Goal: Task Accomplishment & Management: Manage account settings

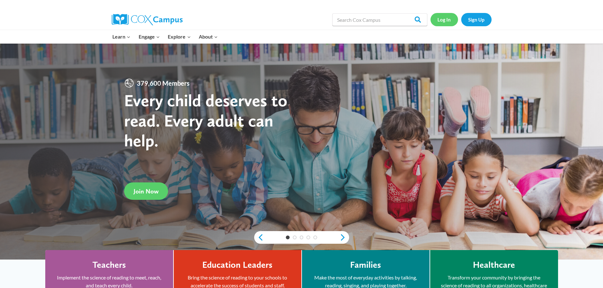
click at [447, 21] on link "Log In" at bounding box center [445, 19] width 28 height 13
click at [480, 22] on link "Sign Up" at bounding box center [476, 19] width 30 height 13
click at [447, 20] on link "Log In" at bounding box center [445, 19] width 28 height 13
